Goal: Find specific page/section: Find specific page/section

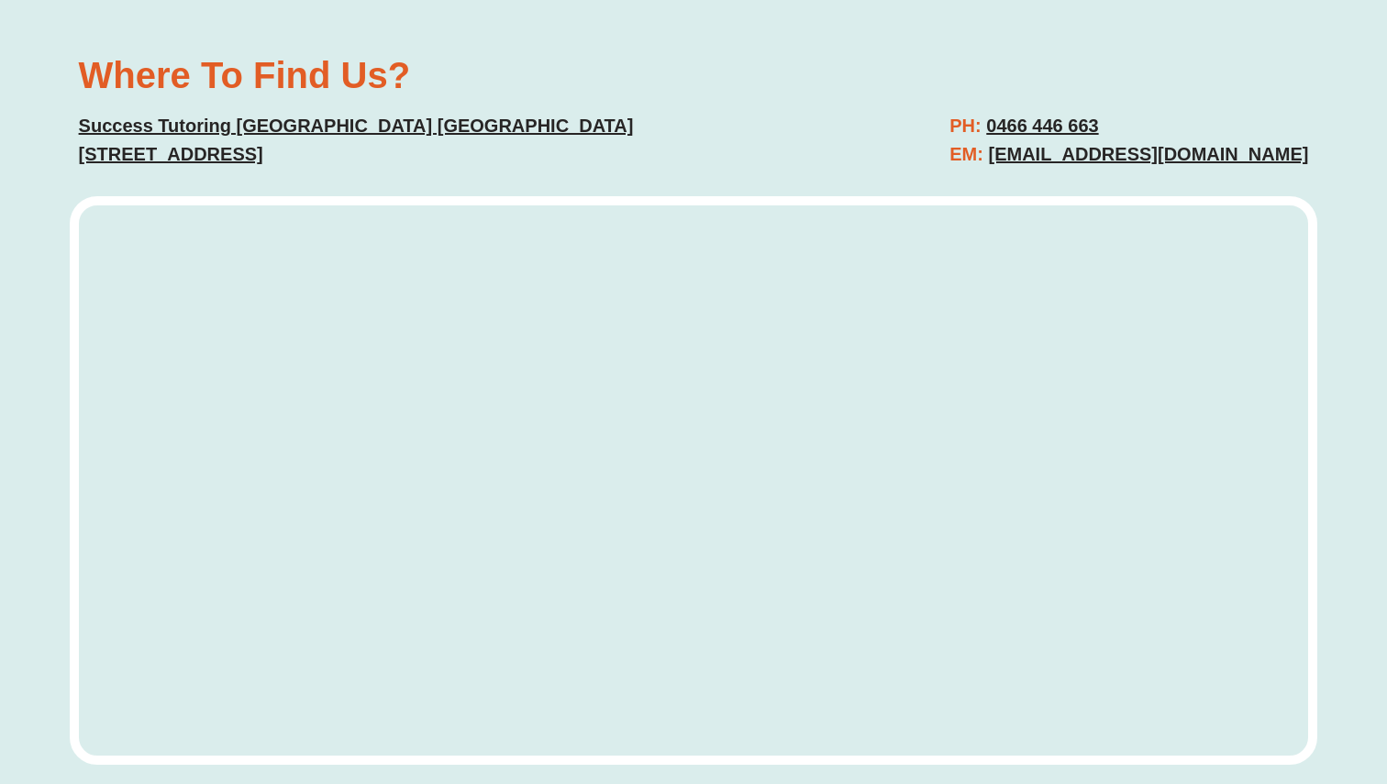
scroll to position [5033, 0]
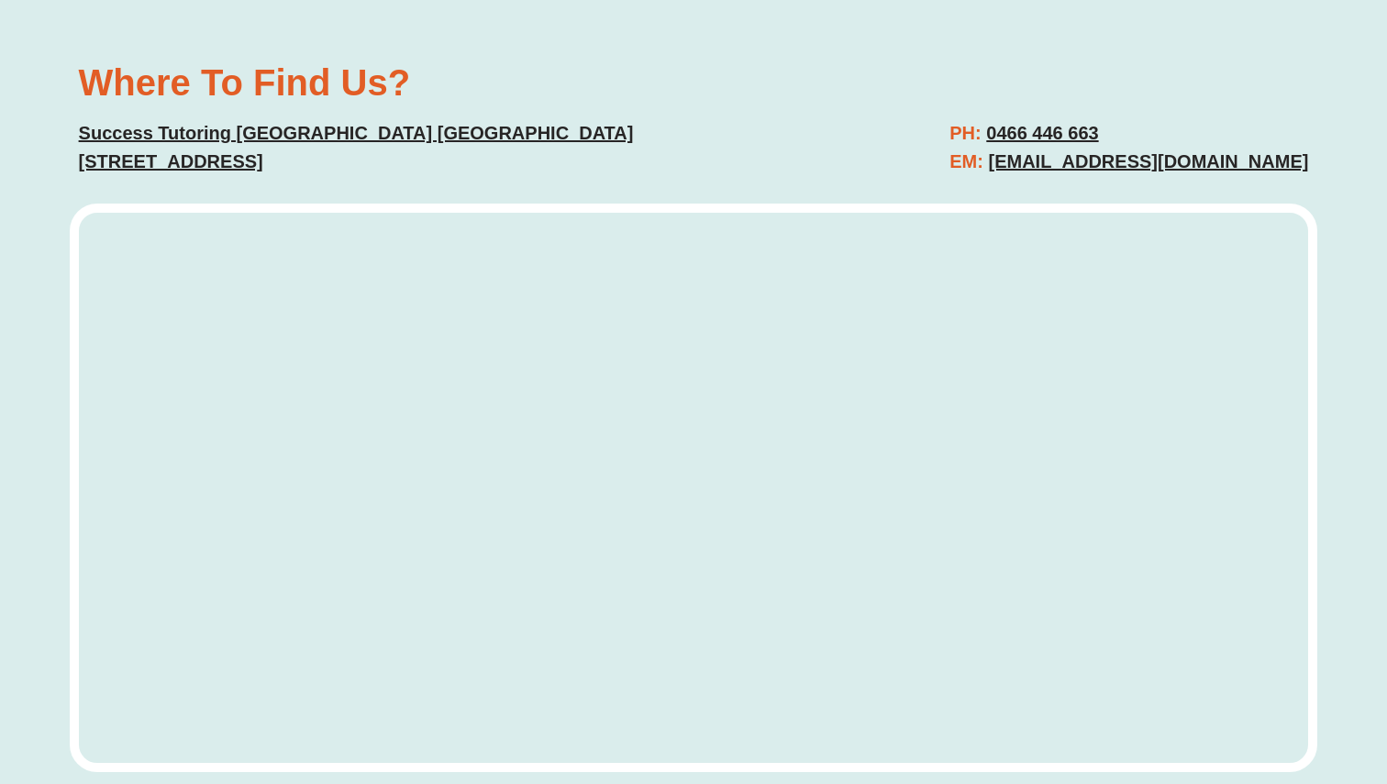
click at [207, 151] on u "[STREET_ADDRESS]" at bounding box center [171, 161] width 184 height 20
click at [208, 123] on u "Success Tutoring [GEOGRAPHIC_DATA] [GEOGRAPHIC_DATA]" at bounding box center [356, 133] width 555 height 20
click at [263, 151] on u "[STREET_ADDRESS]" at bounding box center [171, 161] width 184 height 20
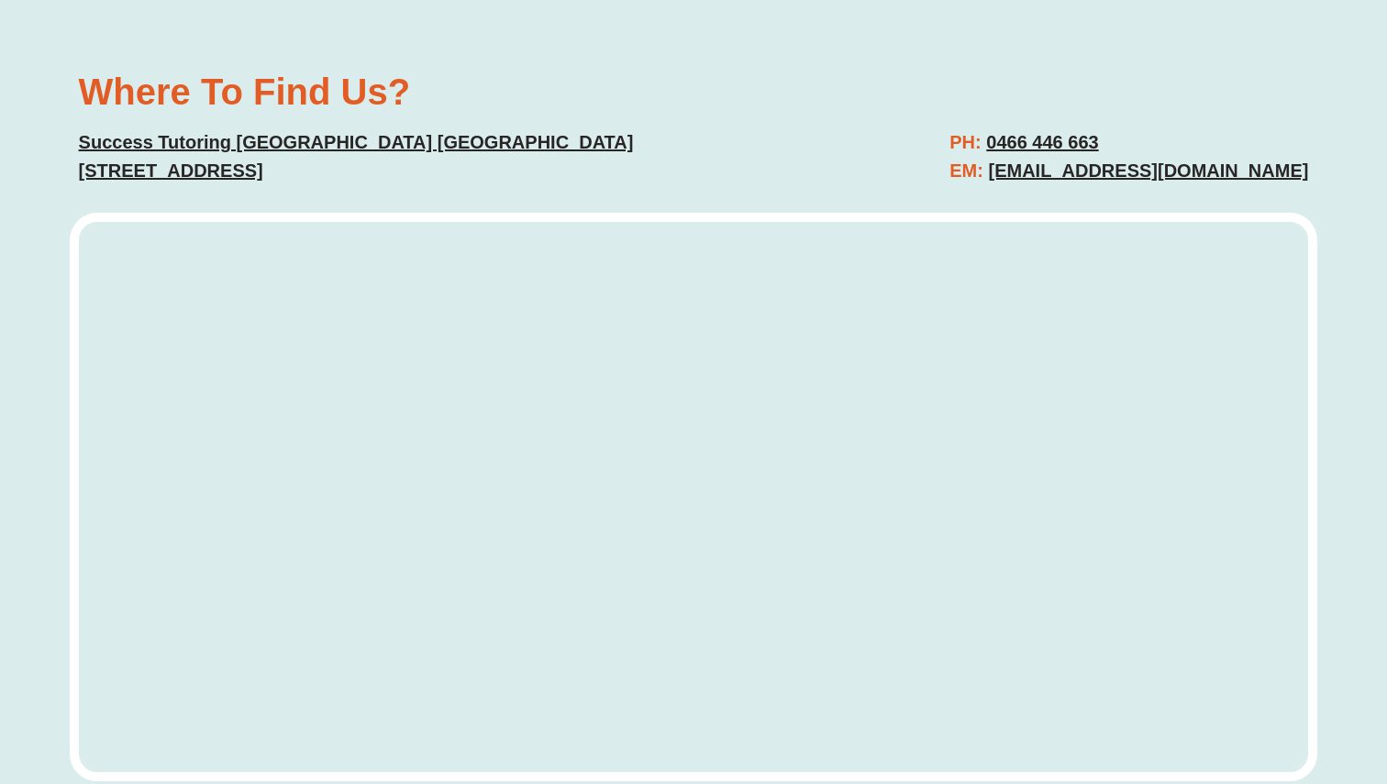
scroll to position [5073, 0]
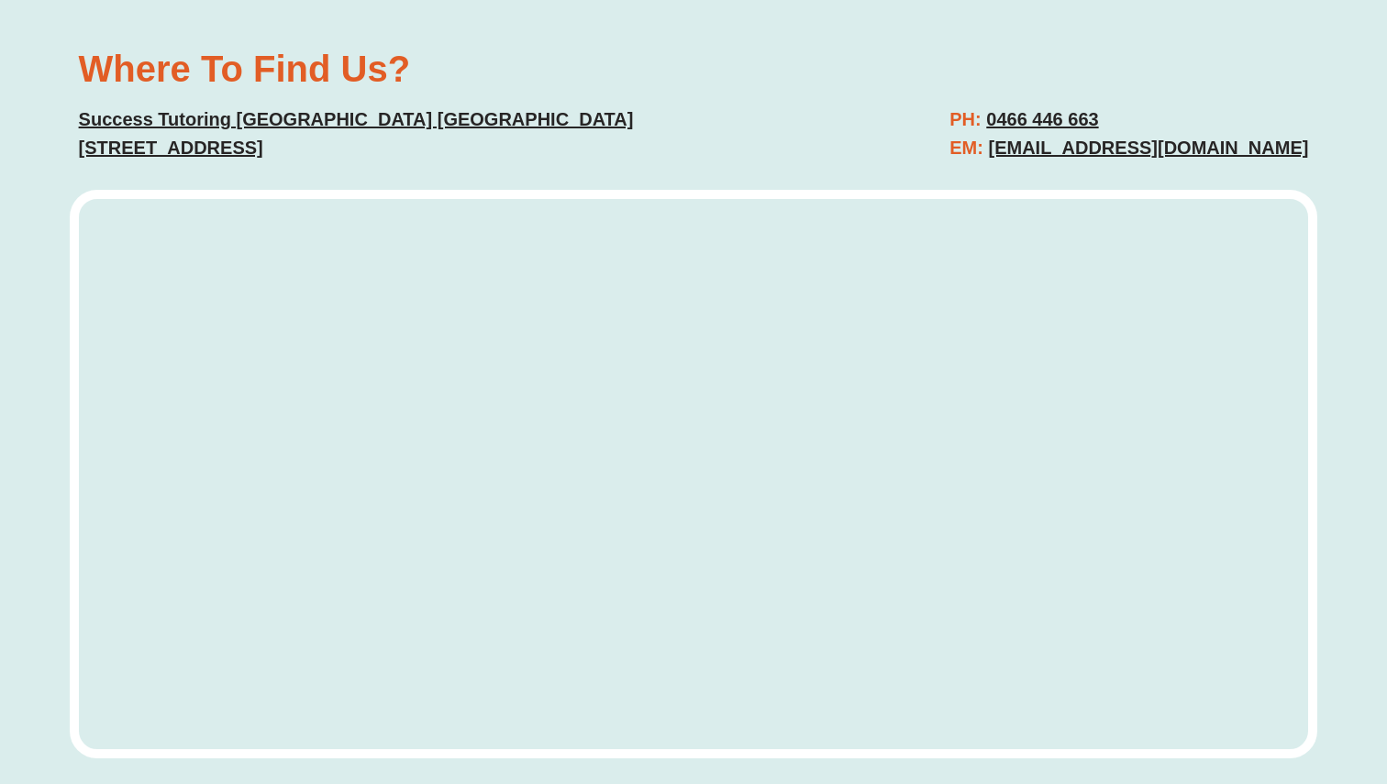
scroll to position [5053, 0]
